Goal: Information Seeking & Learning: Check status

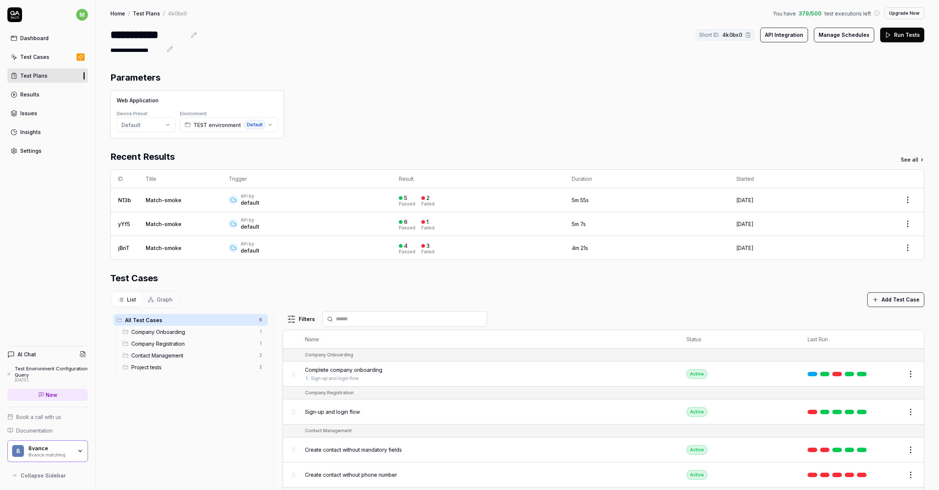
click at [376, 59] on div "**********" at bounding box center [517, 334] width 843 height 668
click at [40, 57] on div "Test Cases" at bounding box center [34, 57] width 29 height 8
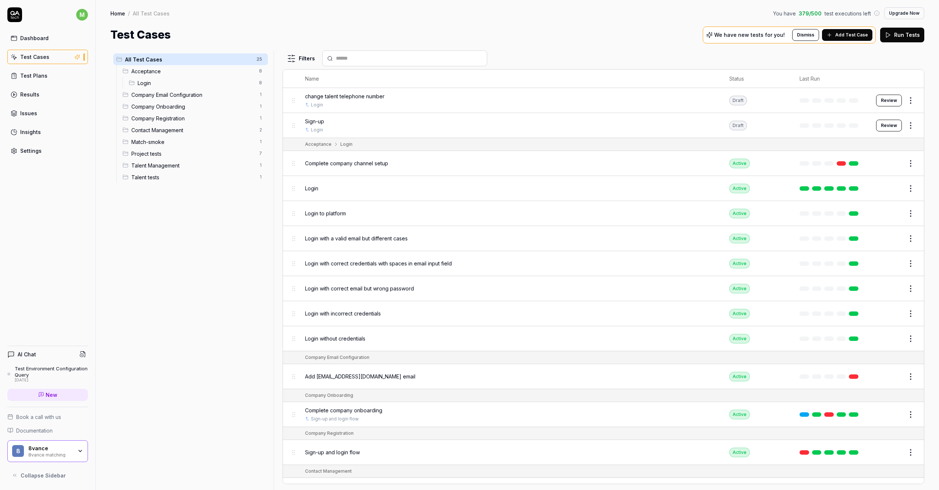
click at [212, 81] on span "Login" at bounding box center [196, 83] width 117 height 8
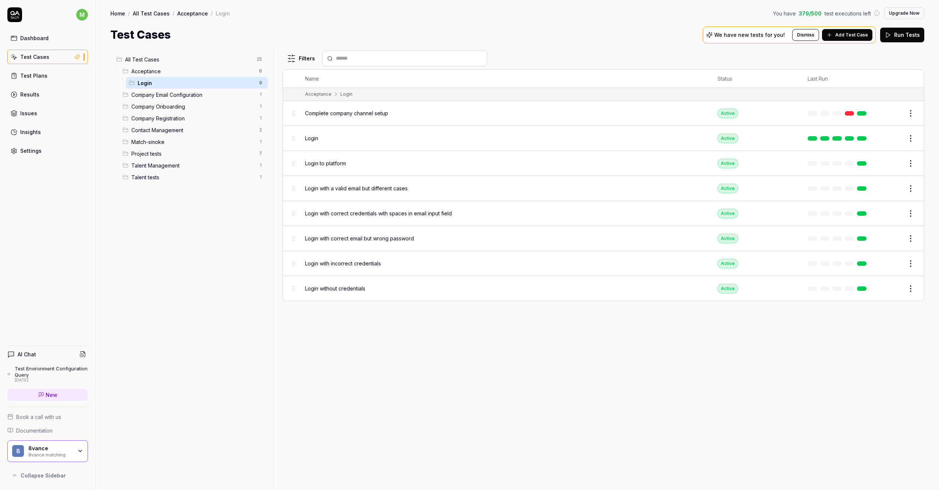
click at [199, 94] on span "Company Email Configuration" at bounding box center [192, 95] width 123 height 8
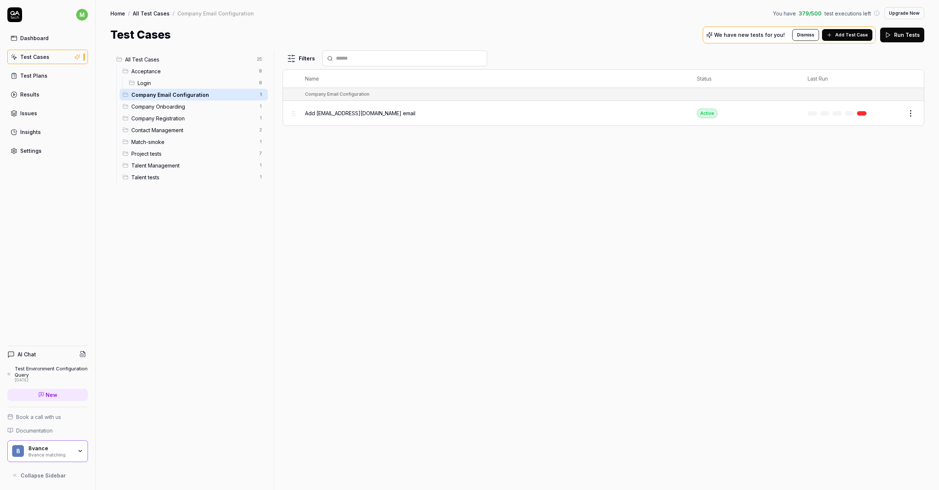
click at [248, 153] on span "Project tests" at bounding box center [192, 154] width 123 height 8
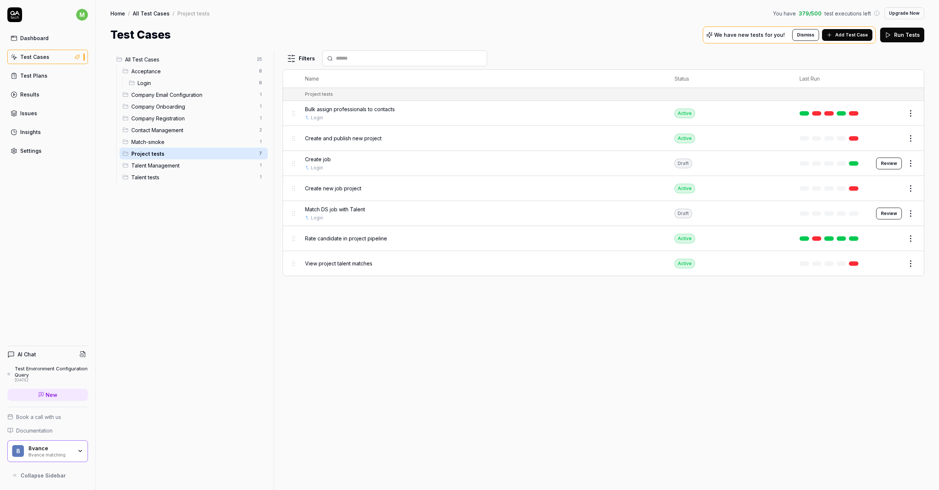
click at [52, 117] on link "Issues" at bounding box center [47, 113] width 81 height 14
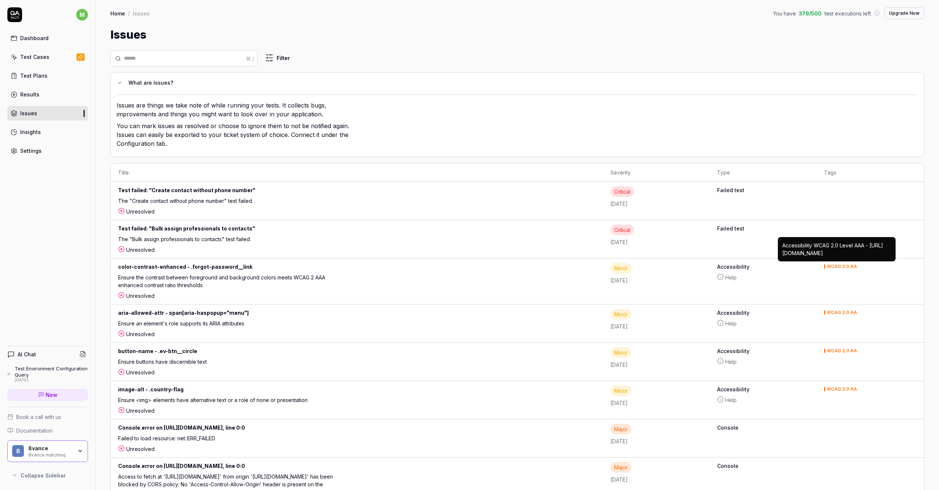
click at [832, 266] on div "WCAG 2.0 AA" at bounding box center [842, 266] width 30 height 4
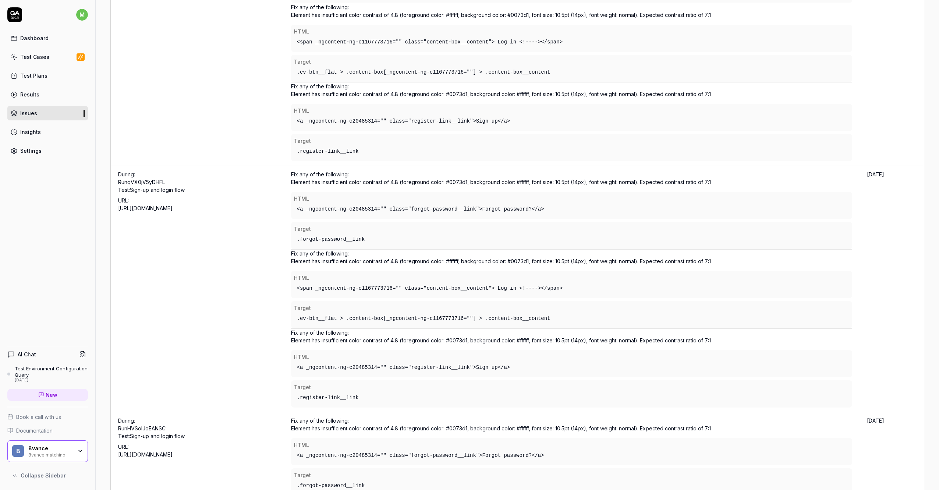
scroll to position [1300, 0]
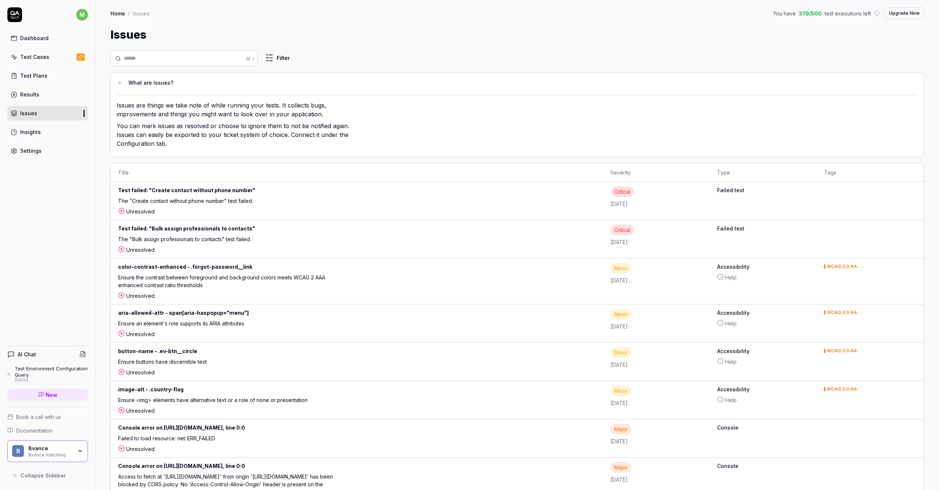
click at [45, 137] on link "Insights" at bounding box center [47, 132] width 81 height 14
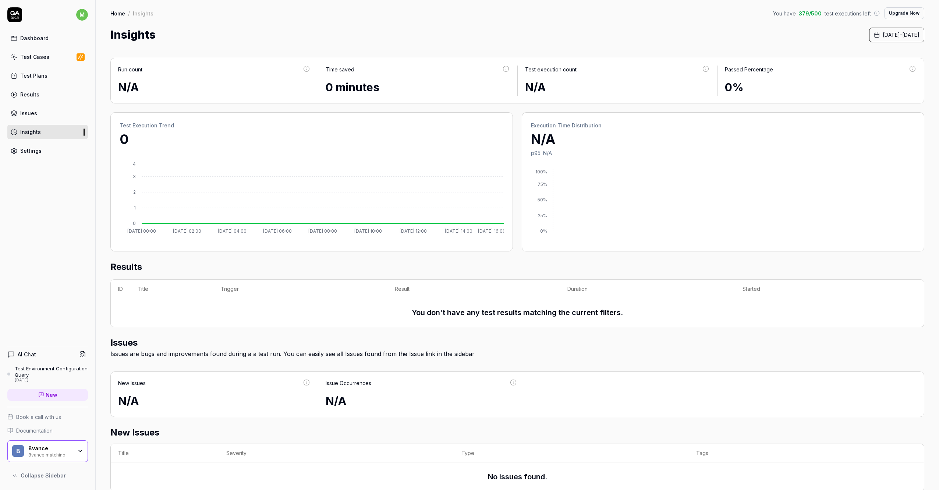
click at [883, 36] on span "October 1st, 2025 - October 1st, 2025" at bounding box center [901, 35] width 37 height 8
click at [831, 54] on icon "Go to the Previous Month" at bounding box center [832, 55] width 6 height 6
click at [799, 142] on button "Previous month" at bounding box center [778, 141] width 71 height 12
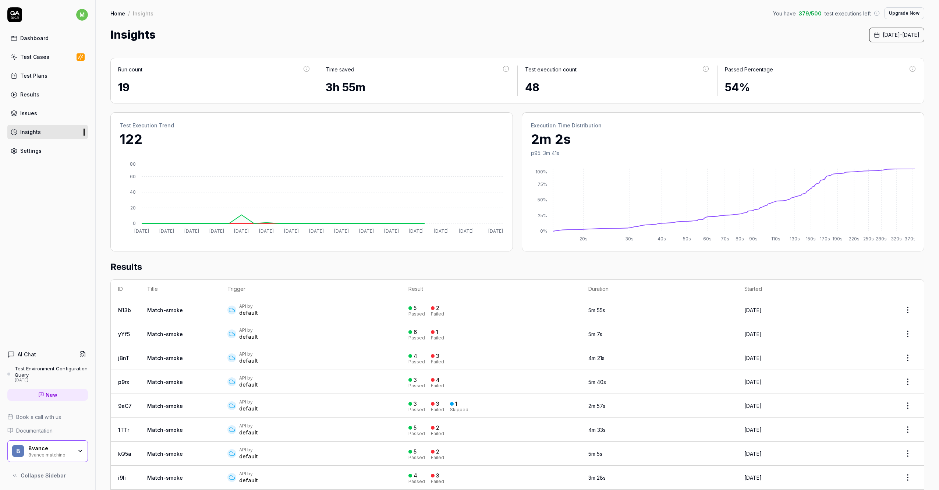
click at [598, 27] on div "Insights September 1st, 2025 - September 30th, 2025" at bounding box center [517, 34] width 814 height 17
